Goal: Find specific page/section: Find specific page/section

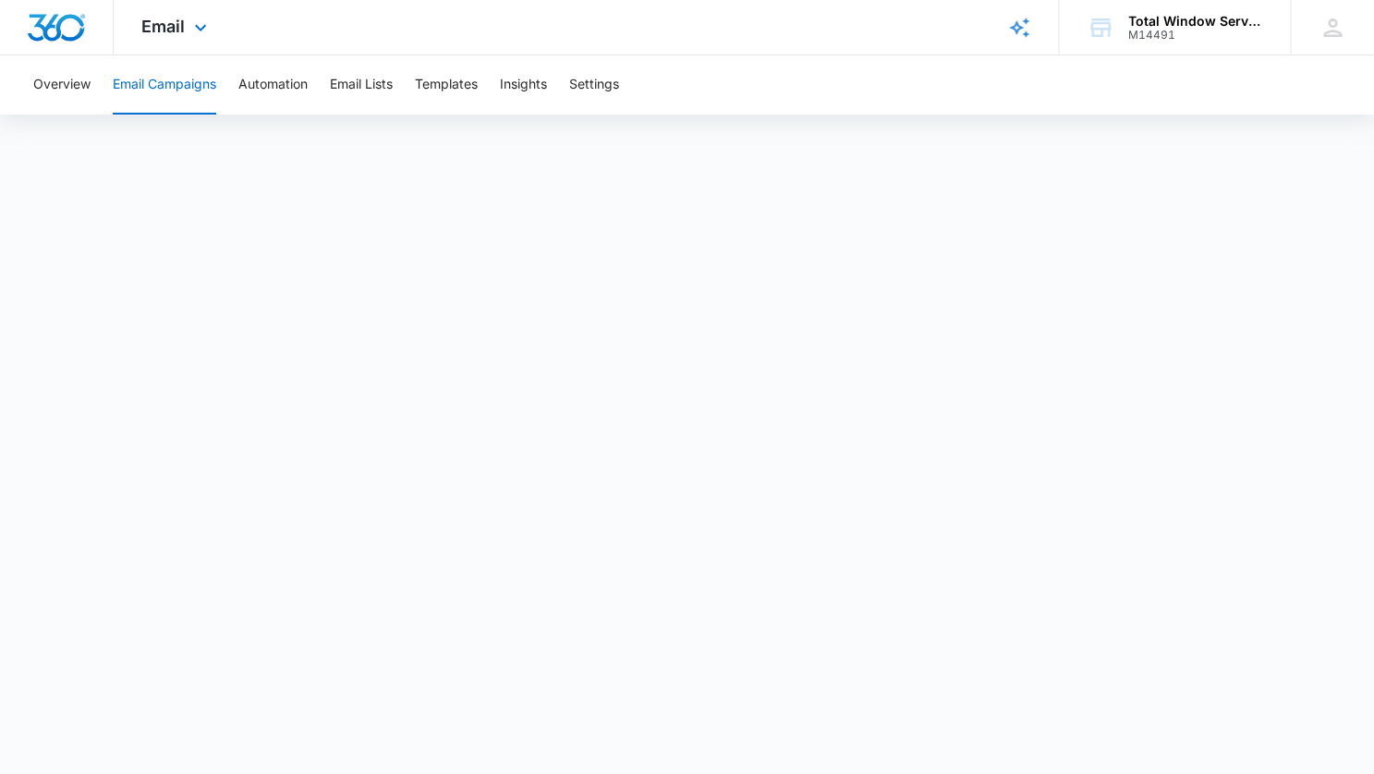
click at [36, 21] on img "Dashboard" at bounding box center [56, 28] width 59 height 28
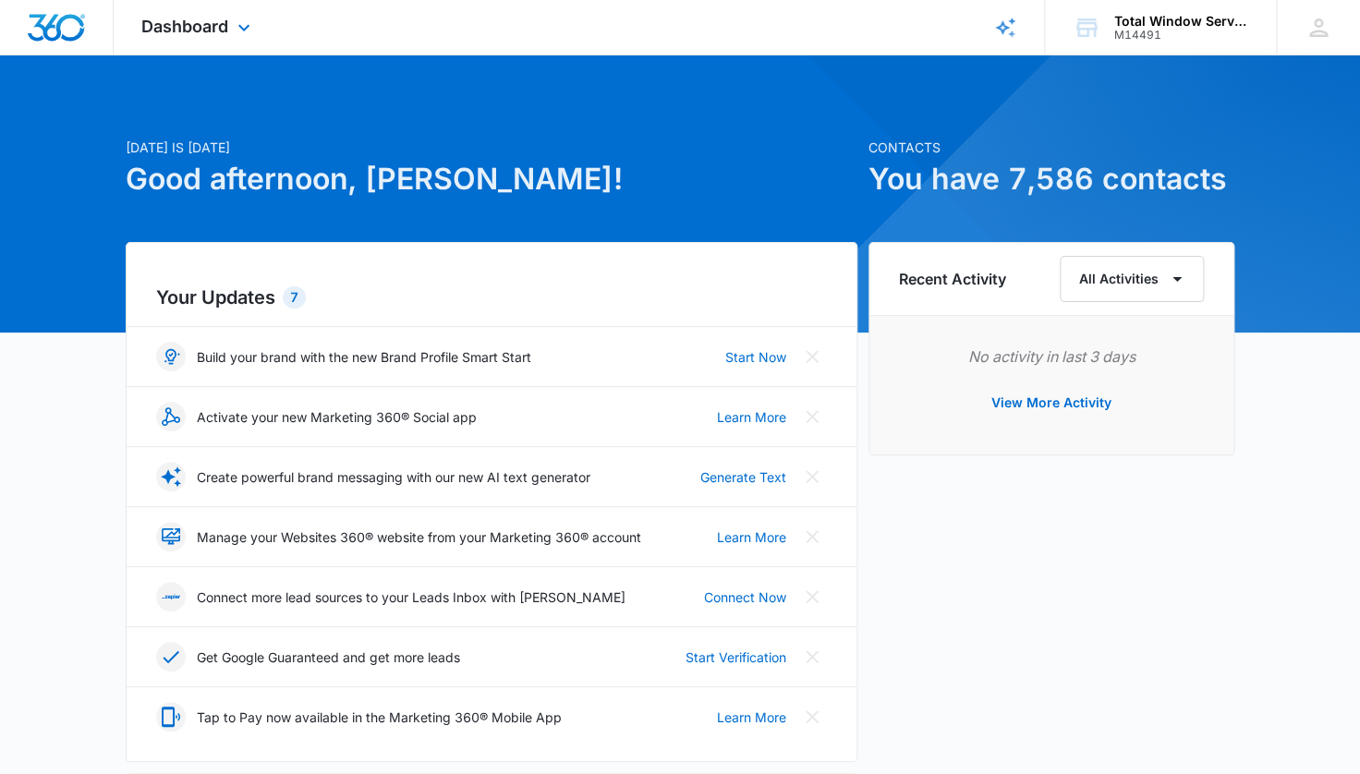
click at [83, 42] on div at bounding box center [57, 27] width 114 height 55
click at [164, 37] on div "Dashboard Apps Reputation Websites Forms CRM Email Social Content Ads Intellige…" at bounding box center [198, 27] width 169 height 55
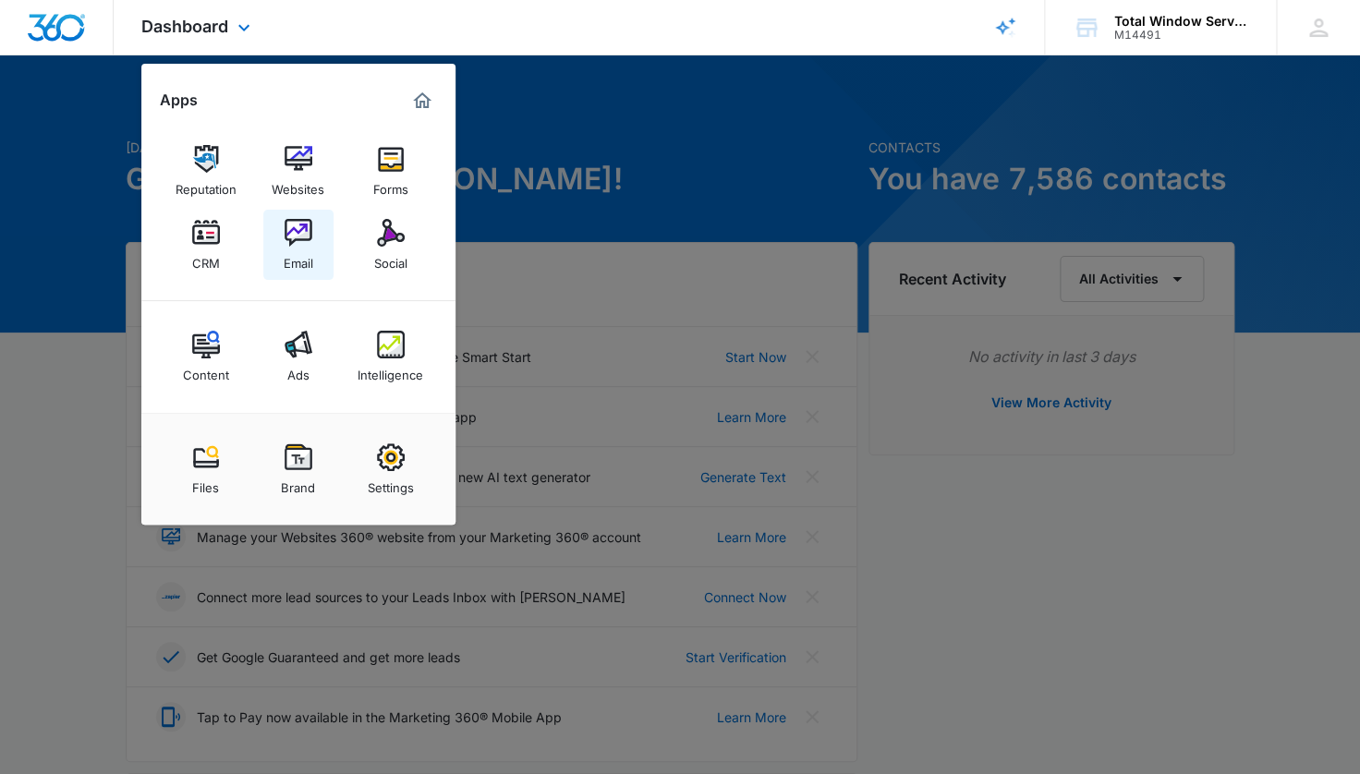
click at [304, 248] on div "Email" at bounding box center [299, 259] width 30 height 24
